Goal: Find specific page/section: Find specific page/section

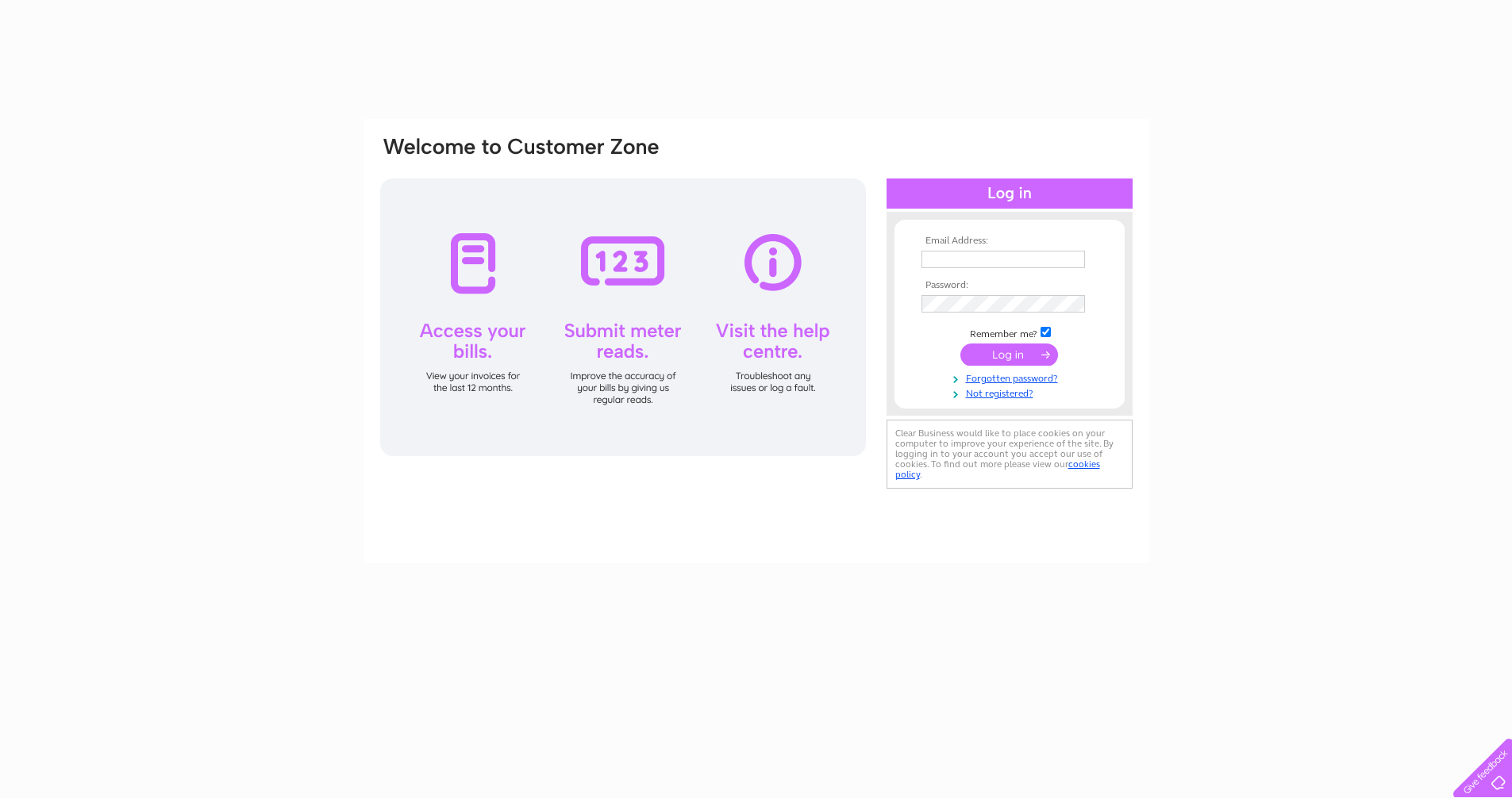
type input "[EMAIL_ADDRESS][DOMAIN_NAME]"
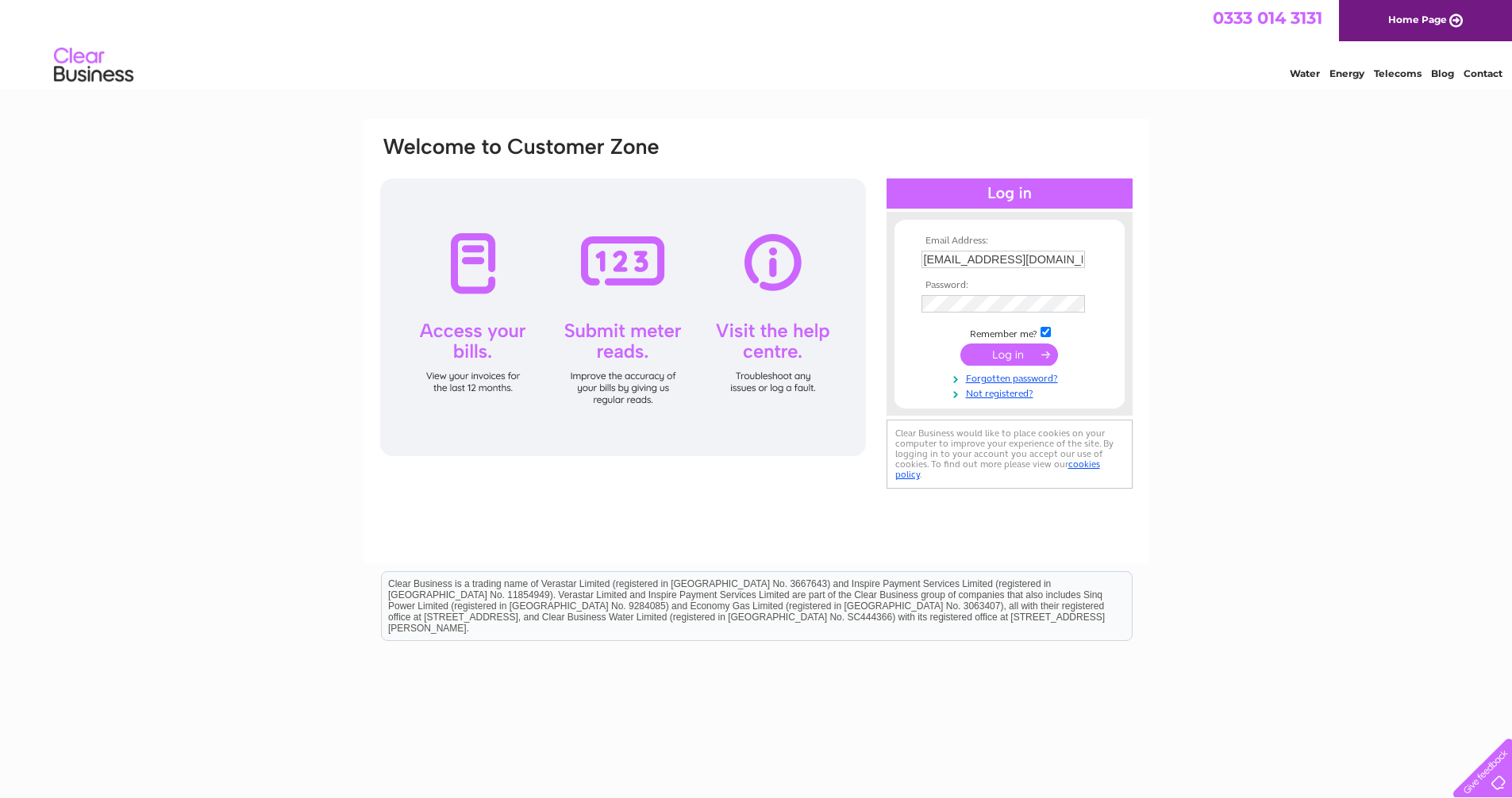
drag, startPoint x: 0, startPoint y: 0, endPoint x: 997, endPoint y: 357, distance: 1059.0
click at [997, 357] on input "submit" at bounding box center [1009, 354] width 97 height 22
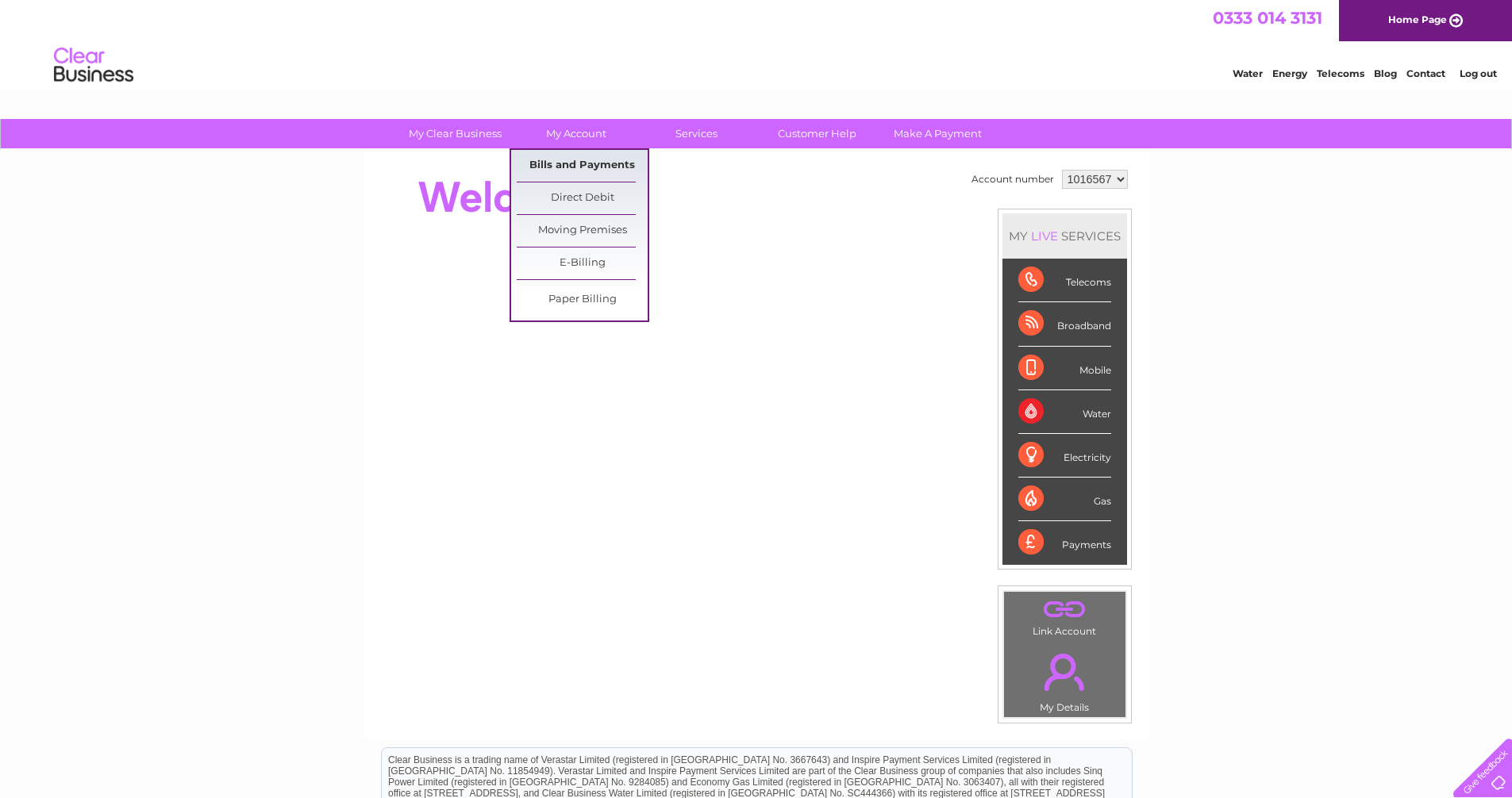
click at [577, 168] on link "Bills and Payments" at bounding box center [583, 166] width 131 height 32
click at [578, 164] on link "Bills and Payments" at bounding box center [583, 166] width 131 height 32
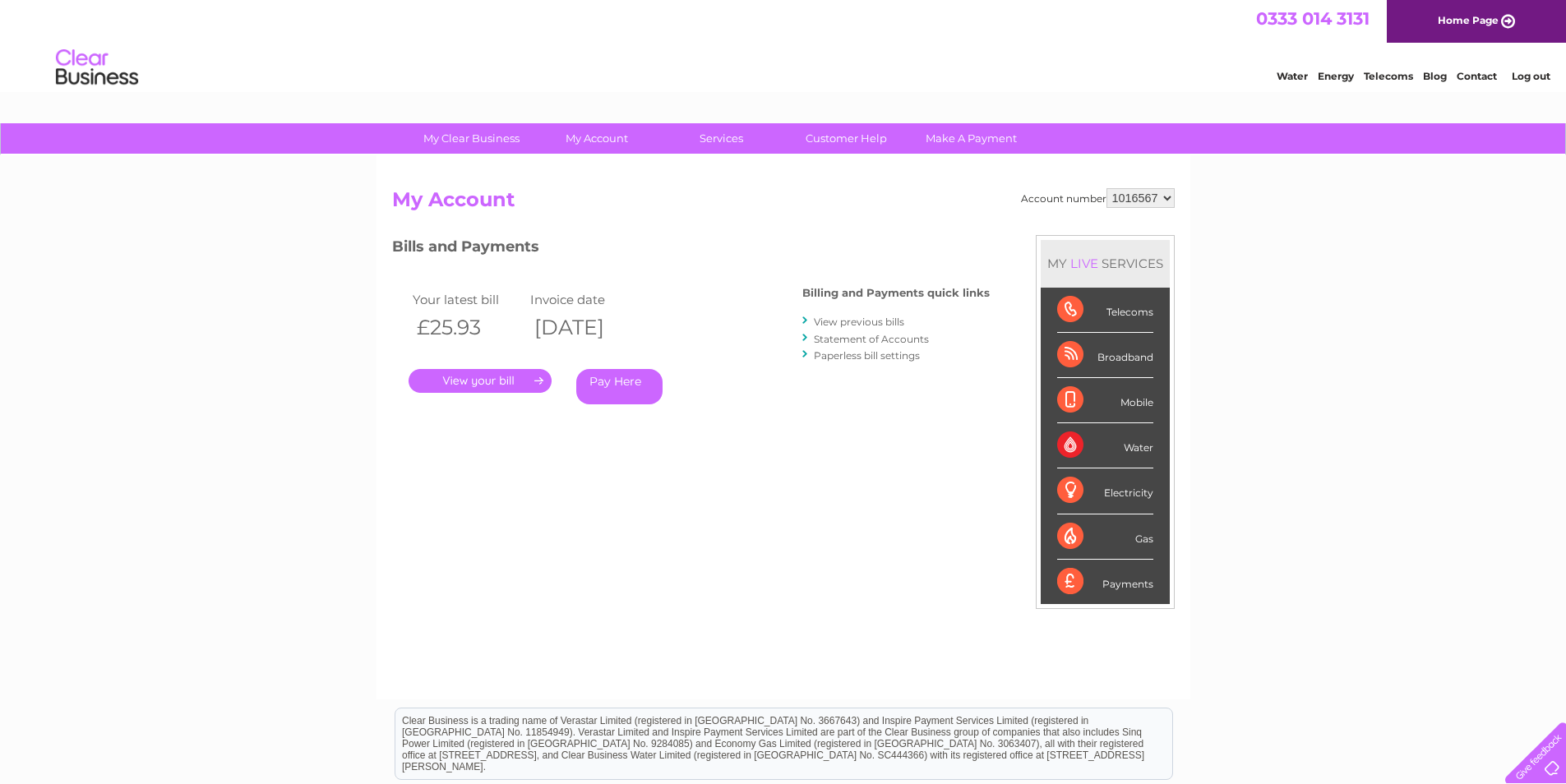
click at [510, 377] on link "." at bounding box center [480, 381] width 143 height 23
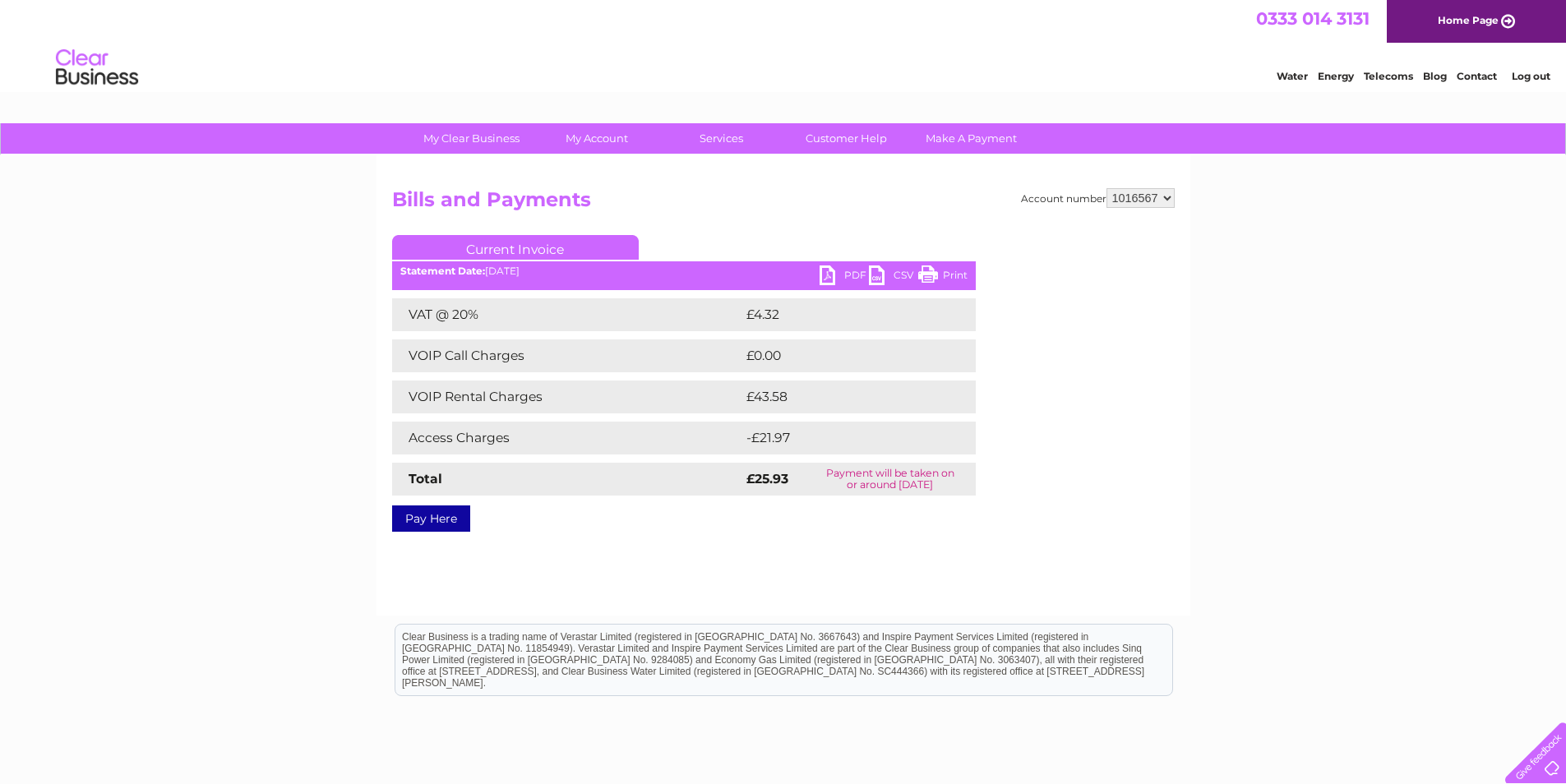
click at [836, 277] on link "PDF" at bounding box center [844, 276] width 50 height 23
